Goal: Information Seeking & Learning: Learn about a topic

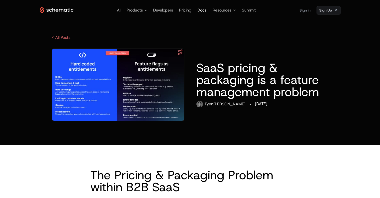
click at [200, 11] on span "Docs" at bounding box center [202, 10] width 9 height 5
click at [133, 10] on span "Products" at bounding box center [135, 10] width 16 height 6
click at [145, 10] on icon at bounding box center [146, 10] width 3 height 1
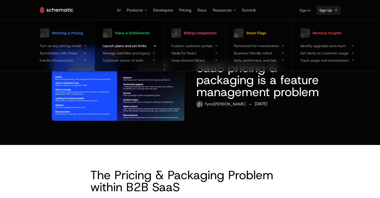
click at [123, 44] on span "Launch plans and set limits" at bounding box center [127, 45] width 48 height 5
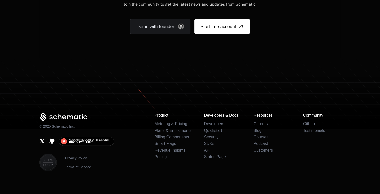
scroll to position [1047, 0]
